Goal: Information Seeking & Learning: Check status

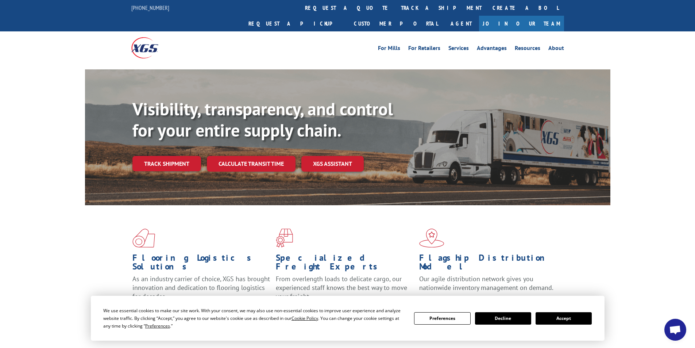
click at [571, 315] on button "Accept" at bounding box center [564, 318] width 56 height 12
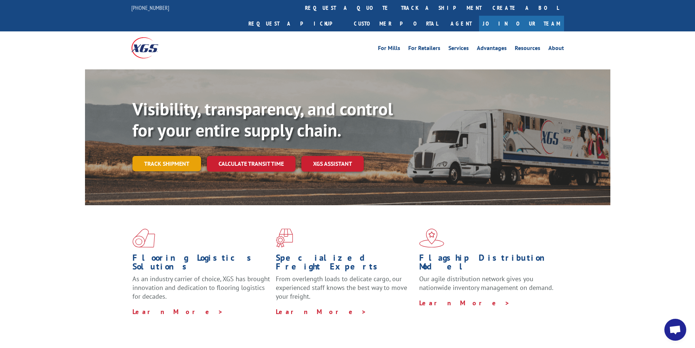
click at [177, 156] on link "Track shipment" at bounding box center [166, 163] width 69 height 15
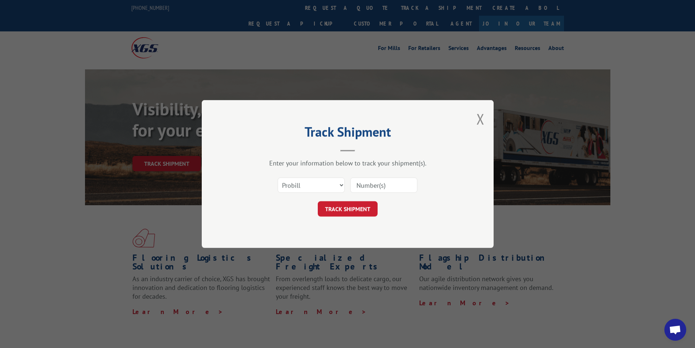
click at [379, 184] on input at bounding box center [383, 184] width 67 height 15
paste input "16292199"
type input "16292199"
click at [359, 205] on button "TRACK SHIPMENT" at bounding box center [348, 208] width 60 height 15
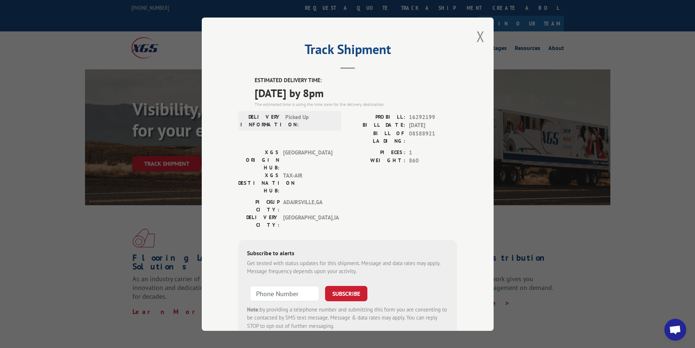
drag, startPoint x: 254, startPoint y: 94, endPoint x: 359, endPoint y: 96, distance: 105.5
click at [359, 96] on span "[DATE] by 8pm" at bounding box center [356, 92] width 203 height 16
